Goal: Find specific page/section: Find specific page/section

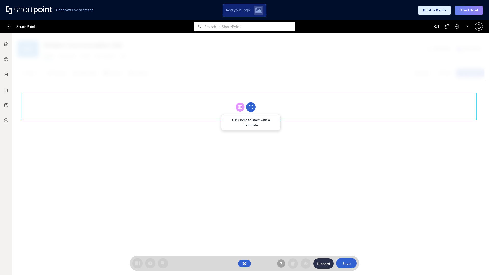
click at [251, 107] on circle at bounding box center [251, 107] width 10 height 10
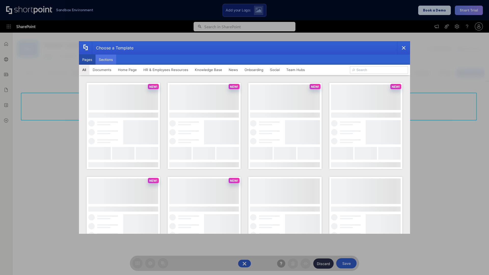
click at [106, 60] on button "Sections" at bounding box center [105, 59] width 21 height 10
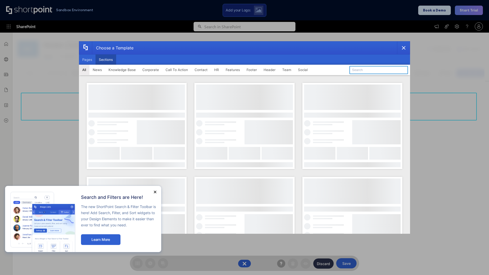
type input "Knowledge Base 3"
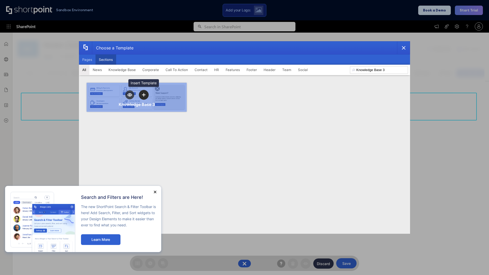
click at [144, 95] on icon "template selector" at bounding box center [144, 95] width 4 height 4
